Goal: Understand process/instructions

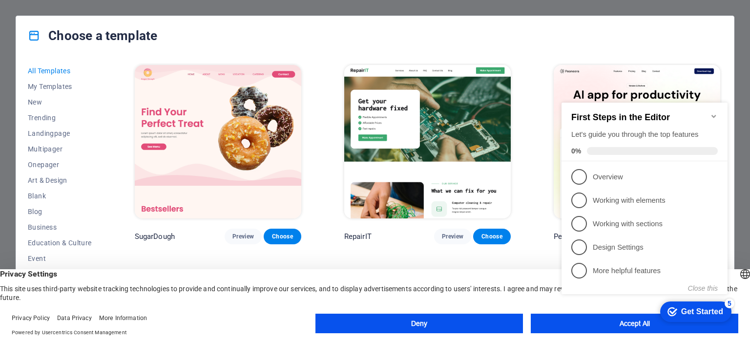
click at [714, 113] on icon "Minimize checklist" at bounding box center [714, 116] width 8 height 8
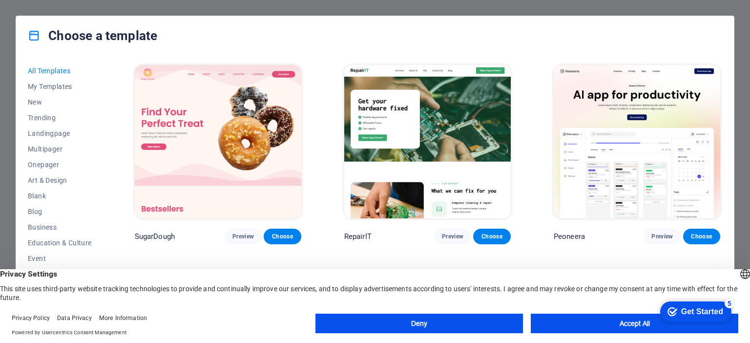
click at [610, 330] on button "Accept All" at bounding box center [633, 323] width 207 height 20
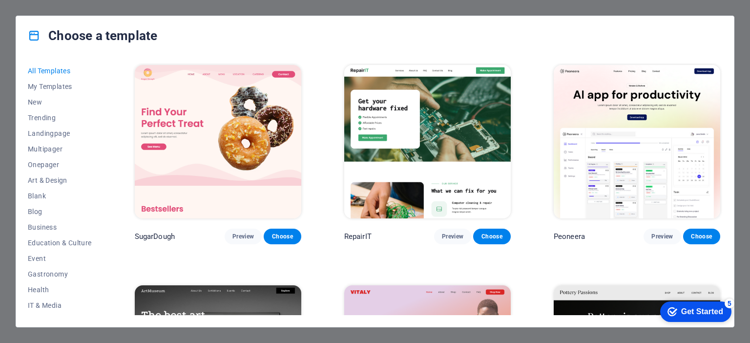
click at [677, 313] on div "checkmark Get Started 5" at bounding box center [695, 311] width 56 height 10
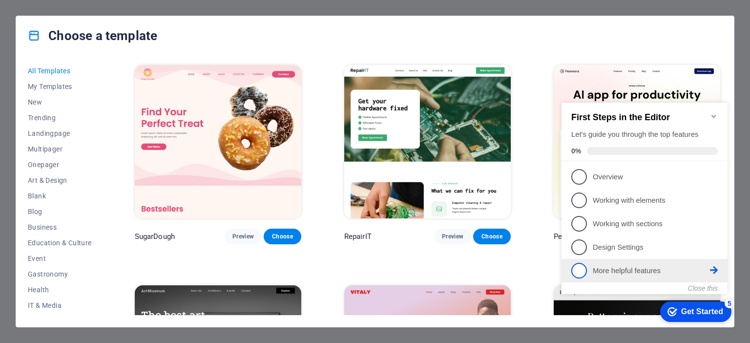
click at [635, 270] on p "More helpful features - incomplete" at bounding box center [650, 270] width 117 height 10
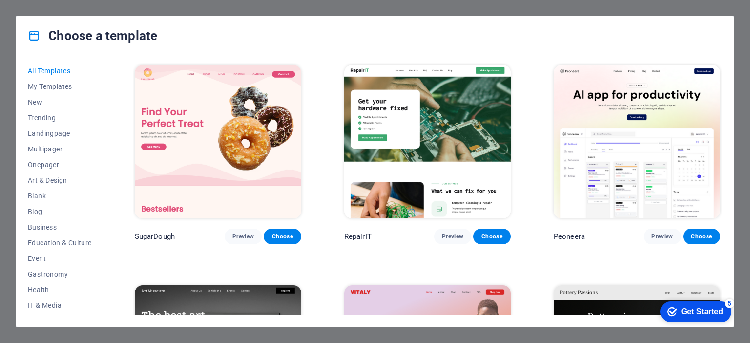
click at [678, 305] on div "checkmark Get Started 5" at bounding box center [695, 311] width 71 height 20
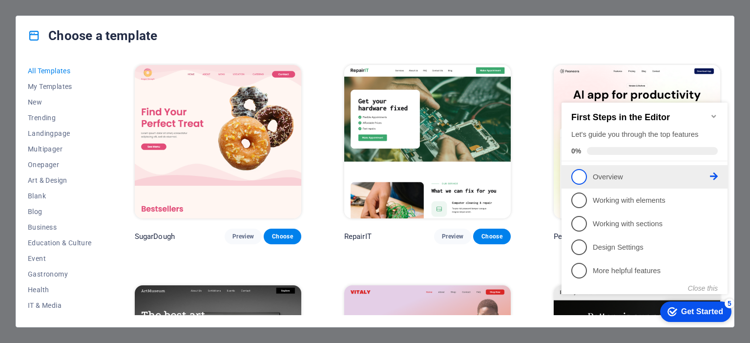
click at [582, 177] on span "1" at bounding box center [579, 177] width 16 height 16
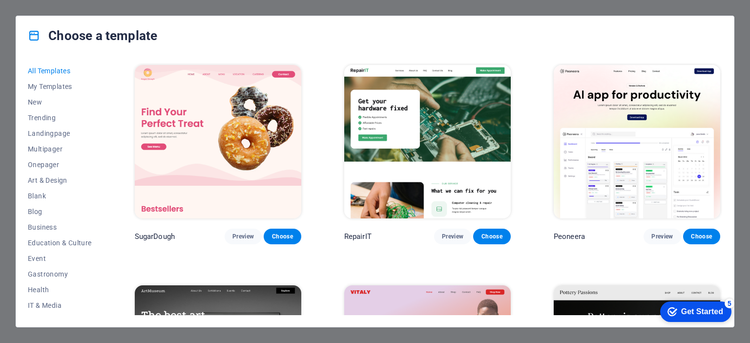
click at [723, 316] on div "Get Started" at bounding box center [702, 311] width 42 height 9
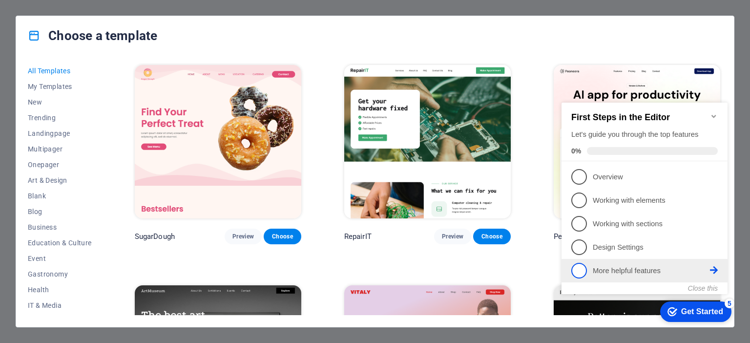
click at [717, 180] on icon at bounding box center [714, 176] width 8 height 8
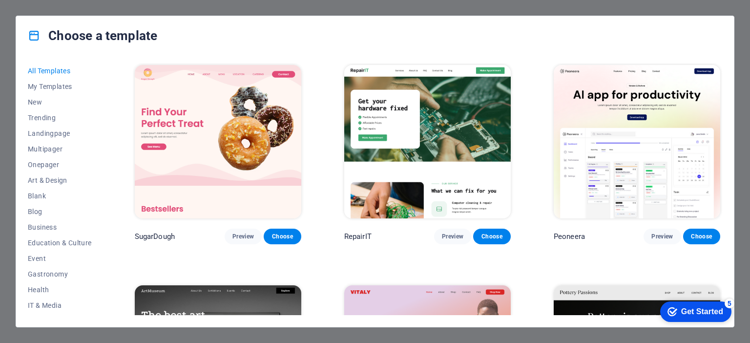
click at [726, 53] on div "Choose a template" at bounding box center [374, 35] width 717 height 39
click at [419, 21] on div "Choose a template" at bounding box center [374, 35] width 717 height 39
